Goal: Task Accomplishment & Management: Manage account settings

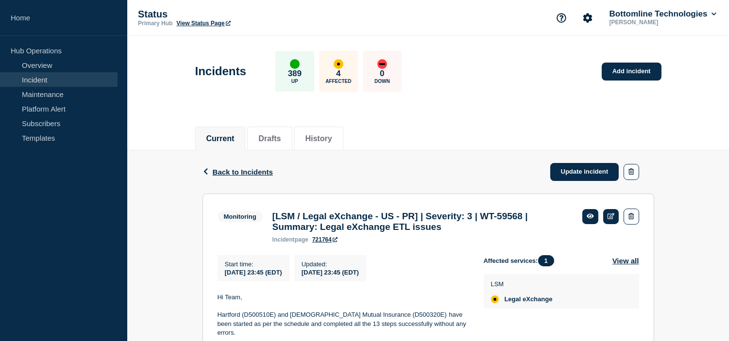
click at [229, 171] on span "Back to Incidents" at bounding box center [243, 172] width 60 height 8
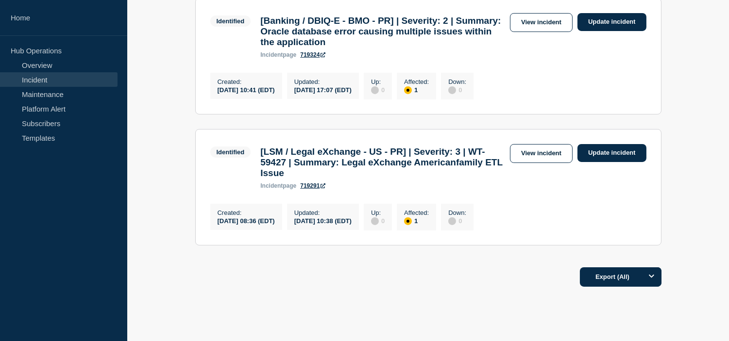
scroll to position [377, 0]
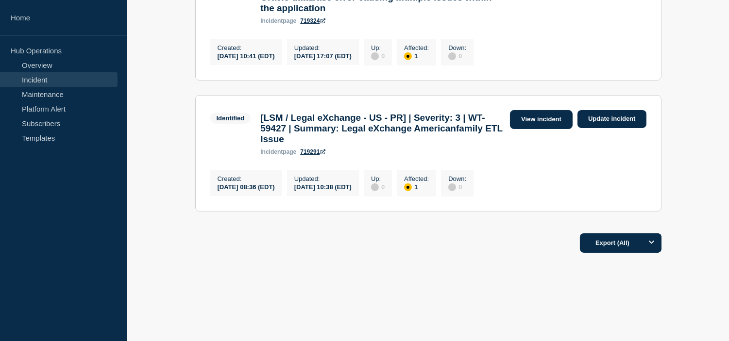
click at [536, 129] on link "View incident" at bounding box center [541, 119] width 63 height 19
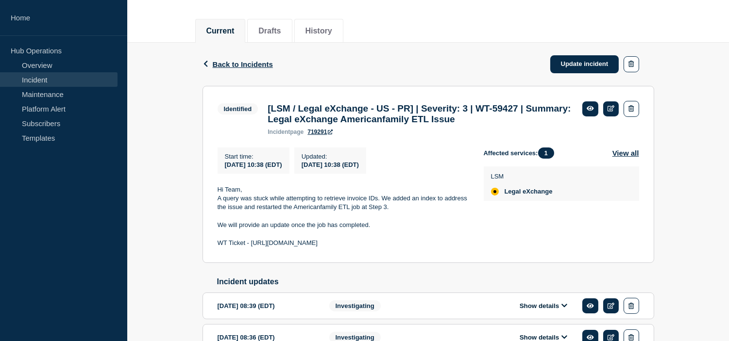
scroll to position [170, 0]
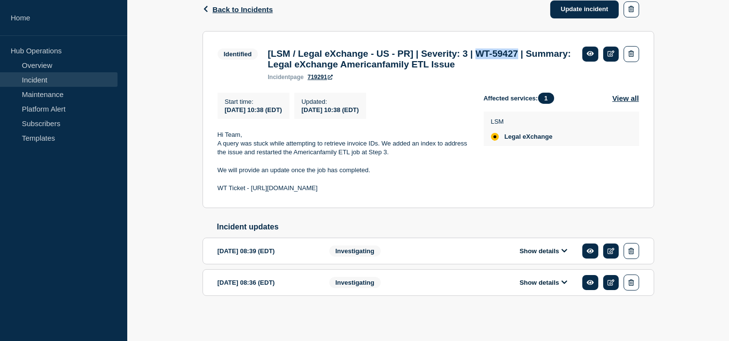
drag, startPoint x: 503, startPoint y: 50, endPoint x: 550, endPoint y: 49, distance: 47.1
click at [550, 49] on h3 "[LSM / Legal eXchange - US - PR] | Severity: 3 | WT-59427 | Summary: Legal eXch…" at bounding box center [419, 59] width 305 height 21
copy h3 "WT-59427"
click at [420, 177] on p at bounding box center [342, 179] width 250 height 9
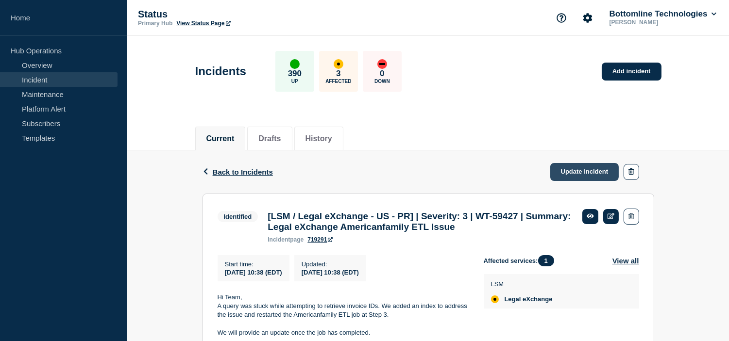
click at [579, 170] on link "Update incident" at bounding box center [584, 172] width 69 height 18
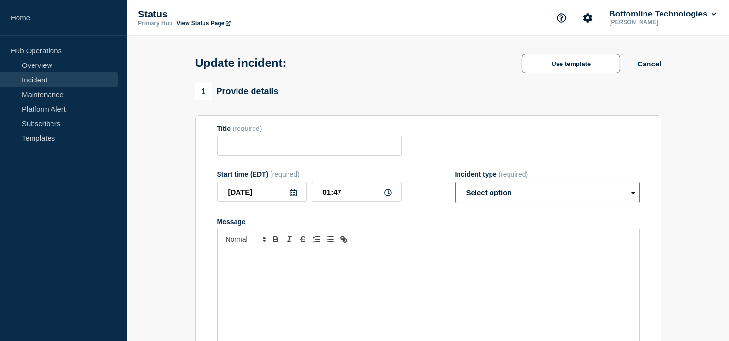
click at [510, 200] on select "Select option Investigating Identified Monitoring Resolved" at bounding box center [547, 192] width 184 height 21
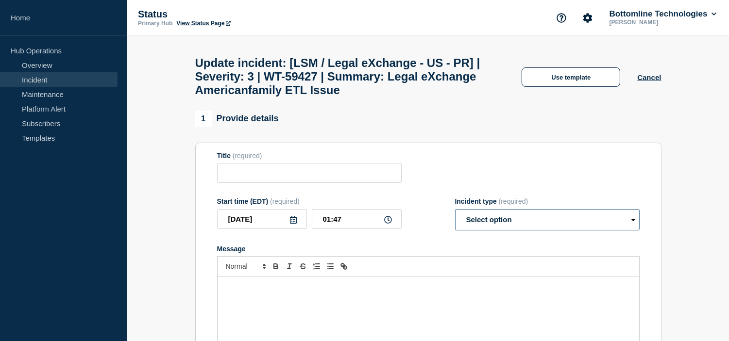
type input "[LSM / Legal eXchange - US - PR] | Severity: 3 | WT-59427 | Summary: Legal eXch…"
select select "monitoring"
click at [455, 218] on select "Select option Investigating Identified Monitoring Resolved" at bounding box center [547, 219] width 184 height 21
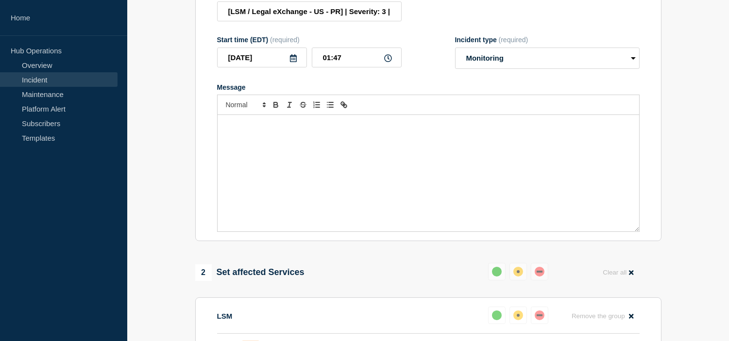
click at [295, 168] on div "Message" at bounding box center [427, 173] width 421 height 116
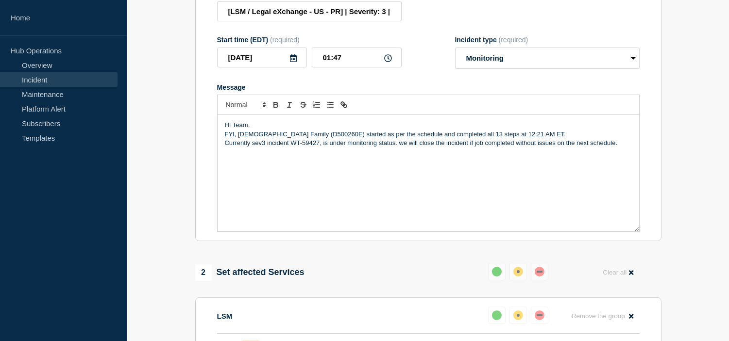
click at [258, 130] on p "HI Team," at bounding box center [428, 125] width 407 height 9
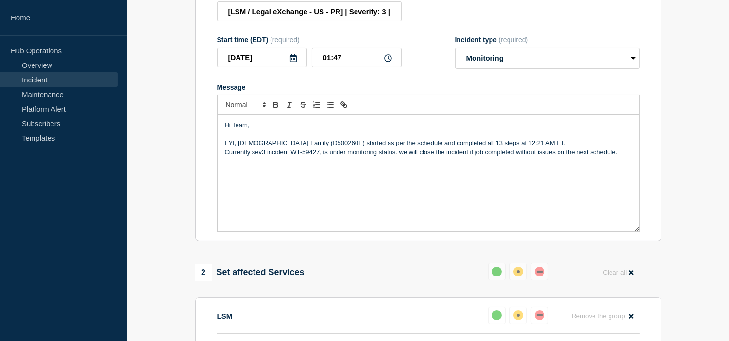
click at [475, 148] on p "FYI, [DEMOGRAPHIC_DATA] Family (D500260E) started as per the schedule and compl…" at bounding box center [428, 143] width 407 height 9
drag, startPoint x: 321, startPoint y: 161, endPoint x: 253, endPoint y: 163, distance: 67.5
click at [253, 157] on p "Currently sev3 incident WT-59427, is under monitoring status. we will close the…" at bounding box center [428, 152] width 407 height 9
click at [584, 157] on p "Currently this incident is under monitoring status. we will close the incident …" at bounding box center [428, 152] width 407 height 9
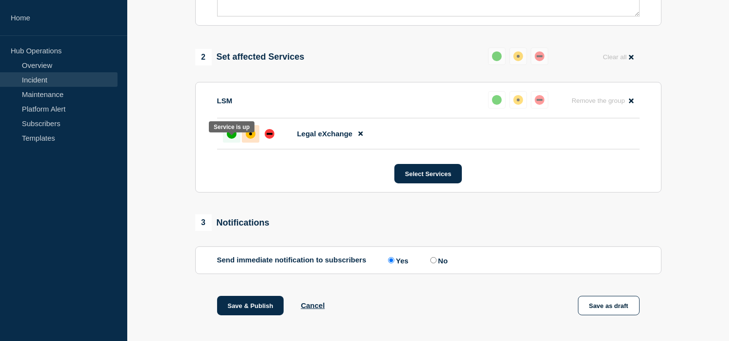
click at [229, 139] on div "up" at bounding box center [232, 134] width 10 height 10
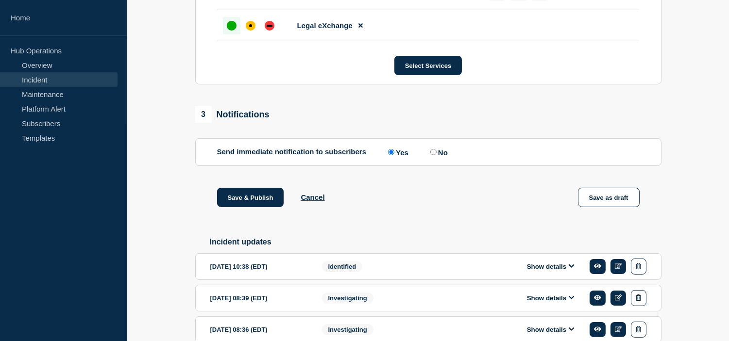
scroll to position [216, 0]
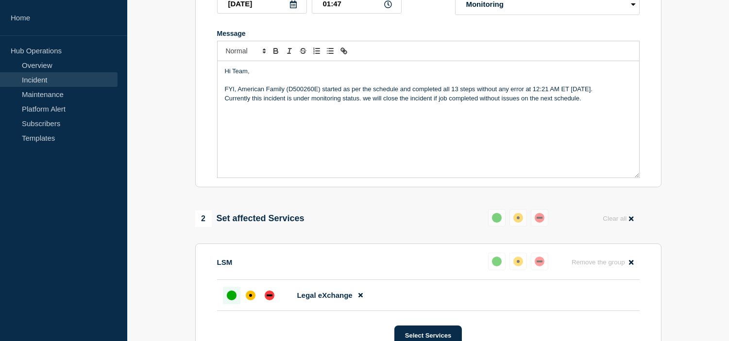
click at [438, 103] on p "Currently this incident is under monitoring status. we will close the incident …" at bounding box center [428, 98] width 407 height 9
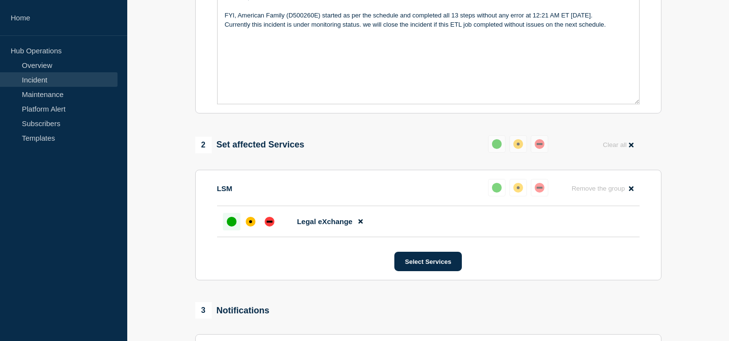
scroll to position [229, 0]
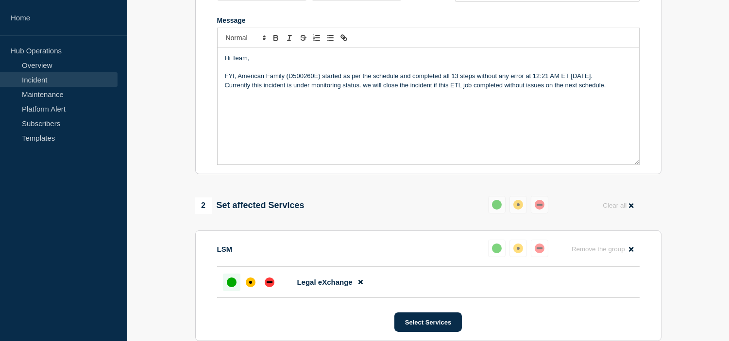
click at [435, 90] on p "Currently this incident is under monitoring status. we will close the incident …" at bounding box center [428, 85] width 407 height 9
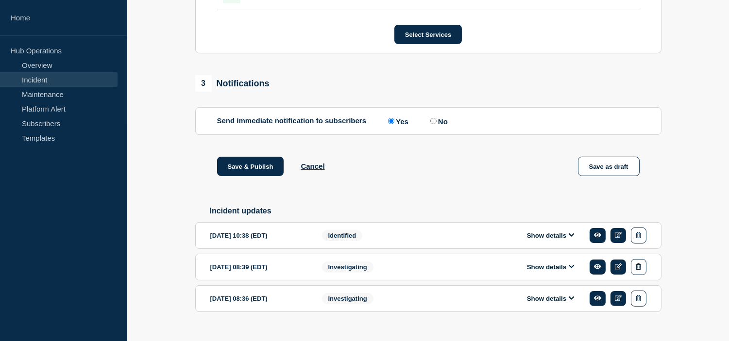
scroll to position [544, 0]
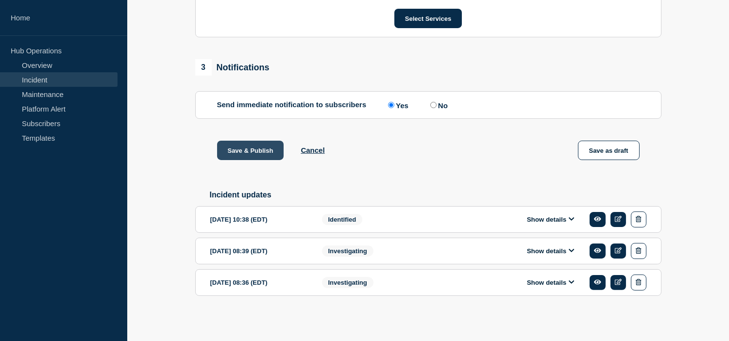
click at [246, 152] on button "Save & Publish" at bounding box center [250, 150] width 67 height 19
